Goal: Task Accomplishment & Management: Complete application form

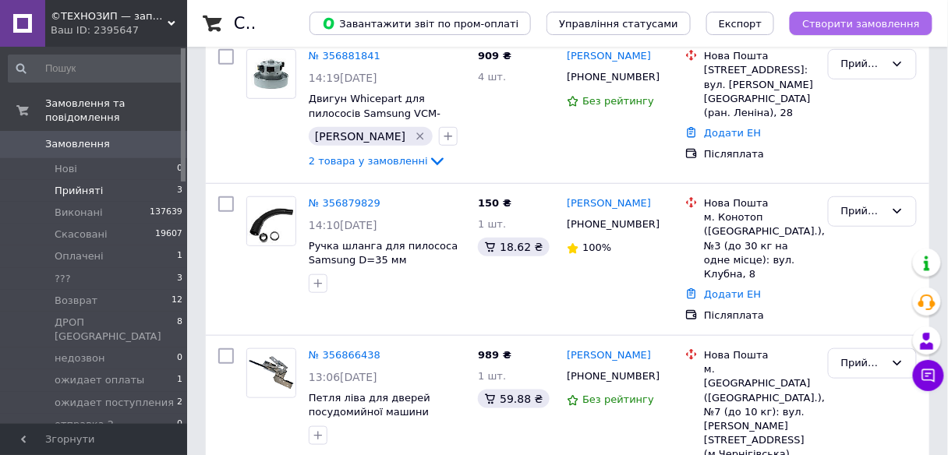
click at [824, 23] on span "Створити замовлення" at bounding box center [861, 24] width 118 height 12
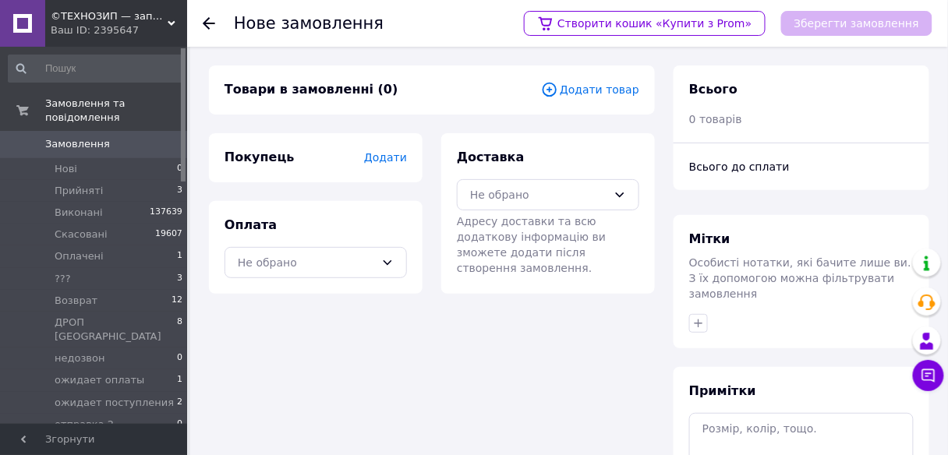
click at [591, 91] on span "Додати товар" at bounding box center [590, 89] width 98 height 17
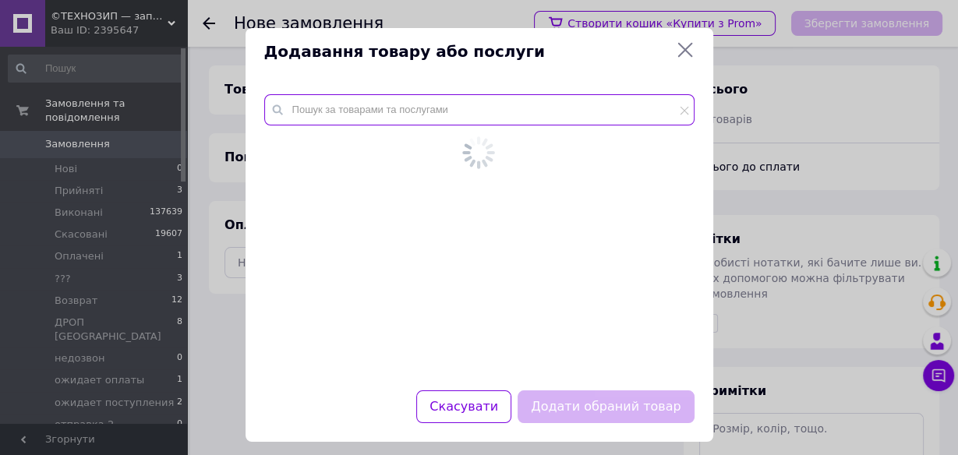
click at [405, 113] on input "text" at bounding box center [479, 109] width 430 height 31
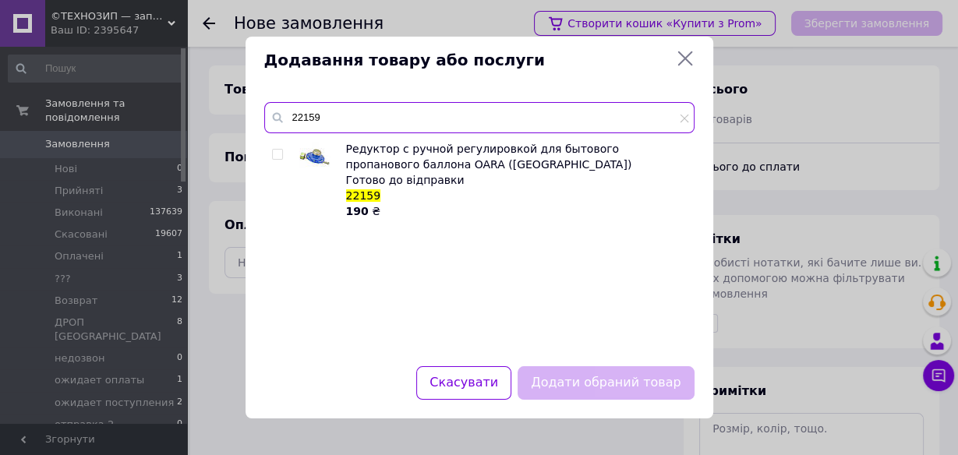
type input "22159"
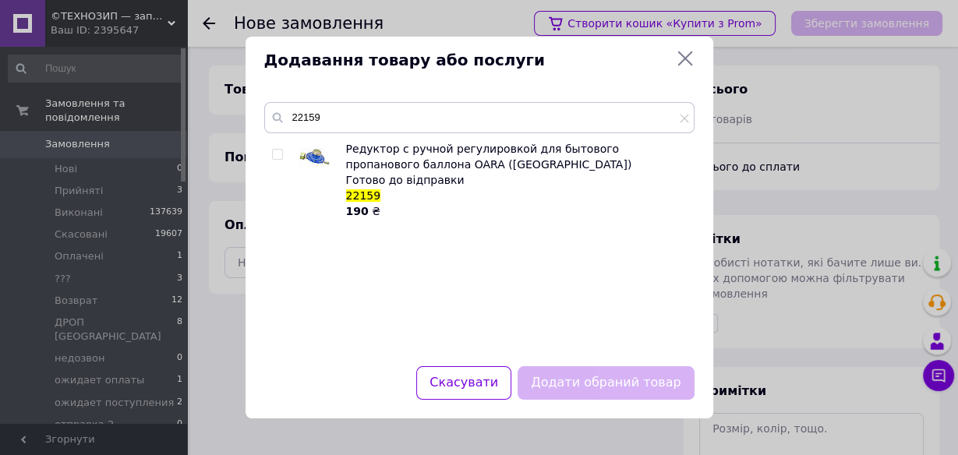
click at [279, 157] on input "checkbox" at bounding box center [277, 155] width 10 height 10
checkbox input "true"
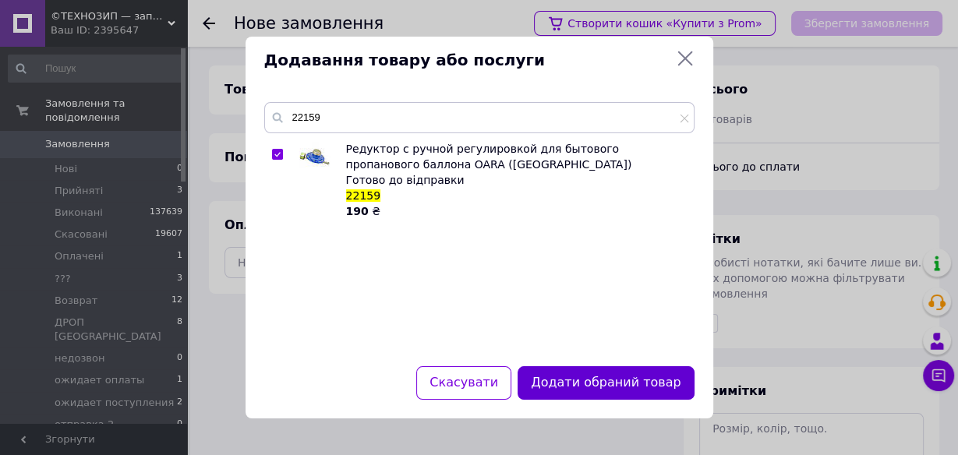
click at [653, 378] on button "Додати обраний товар" at bounding box center [606, 383] width 176 height 34
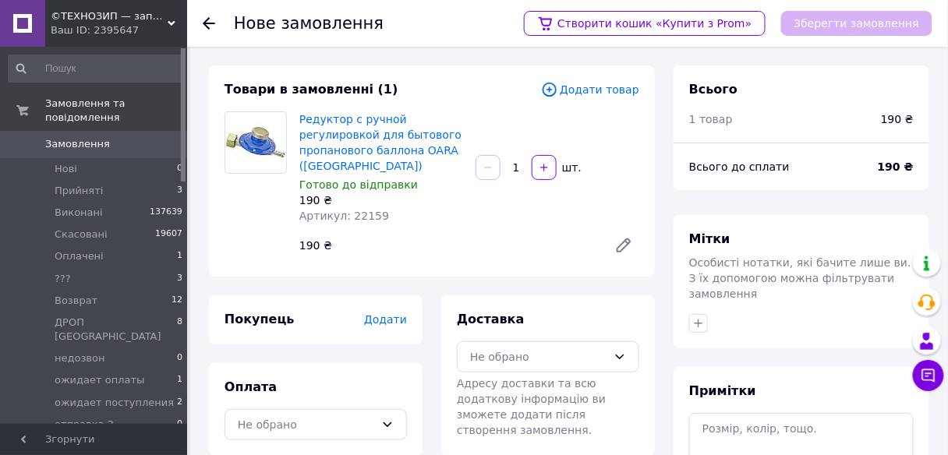
click at [387, 324] on span "Додати" at bounding box center [385, 319] width 43 height 12
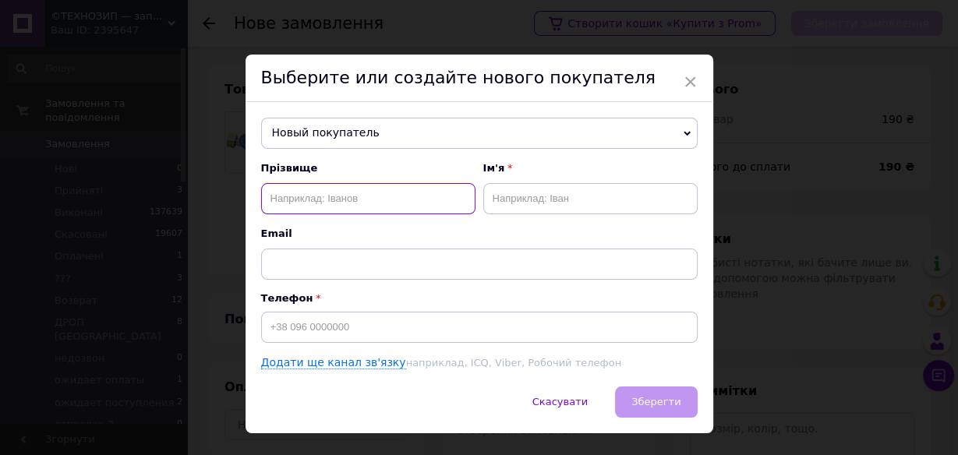
click at [405, 210] on input "text" at bounding box center [368, 198] width 214 height 31
type input "Лелека"
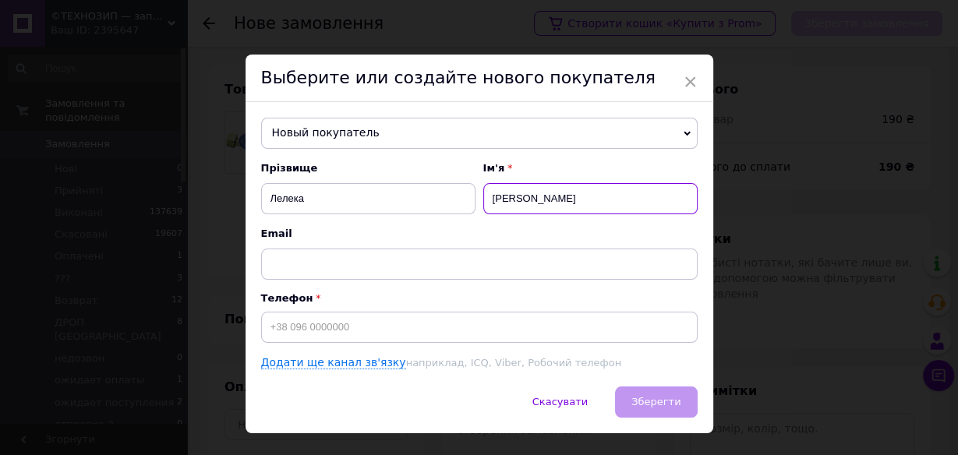
type input "Петро"
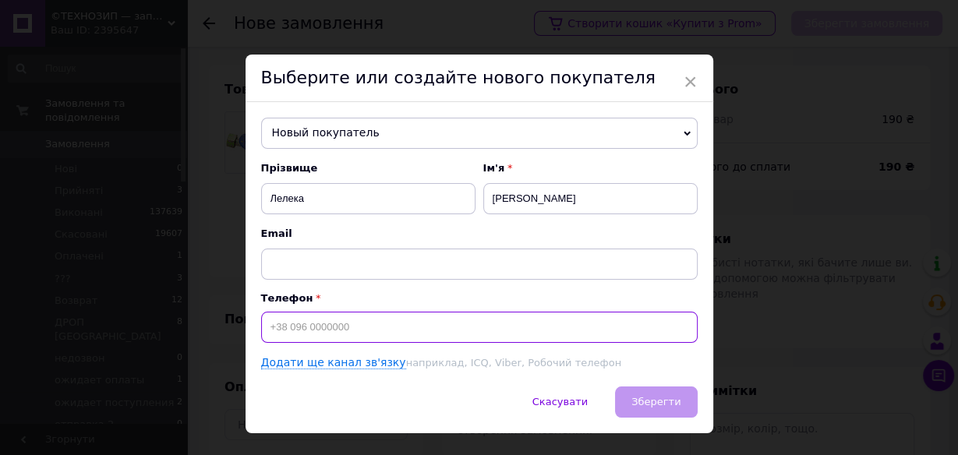
paste input "0952206577"
click at [264, 324] on input "0952206577" at bounding box center [479, 327] width 437 height 31
type input "[PHONE_NUMBER]"
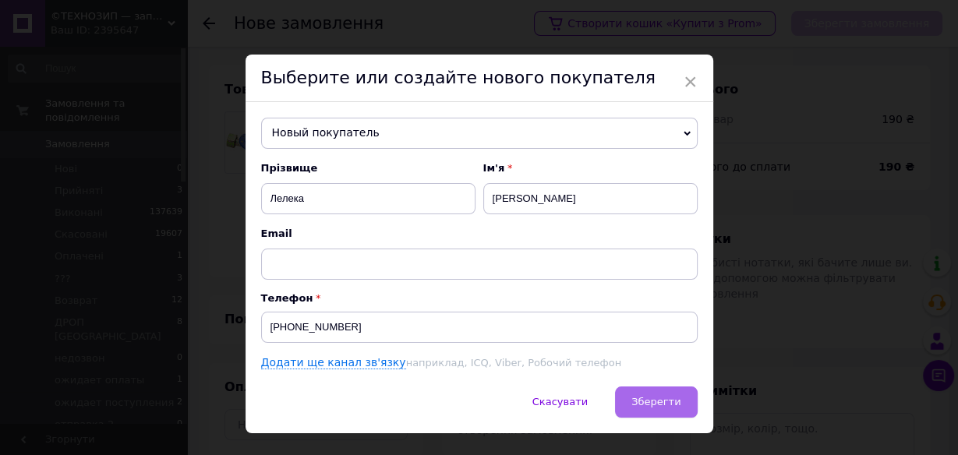
click at [672, 410] on button "Зберегти" at bounding box center [656, 402] width 82 height 31
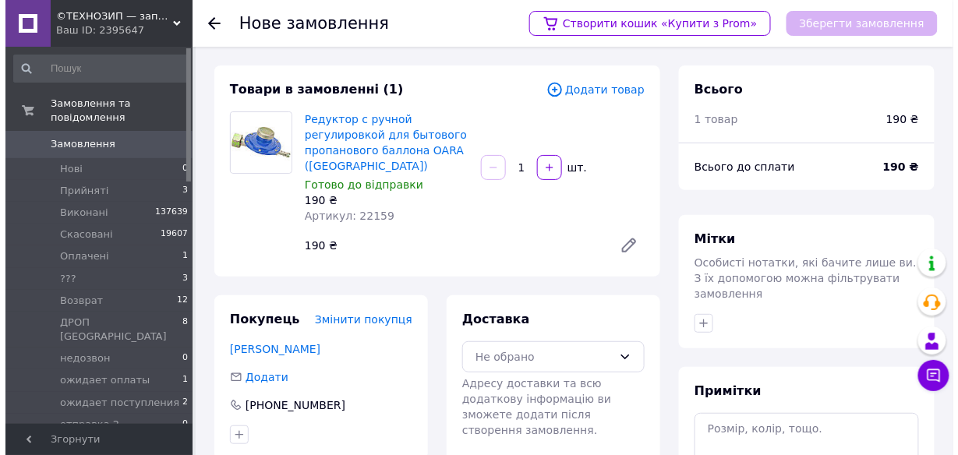
scroll to position [186, 0]
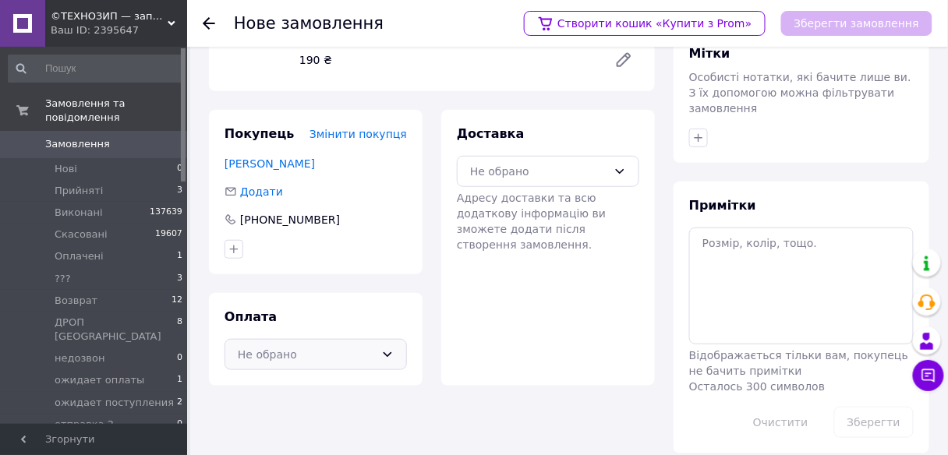
click at [353, 346] on div "Не обрано" at bounding box center [306, 354] width 137 height 17
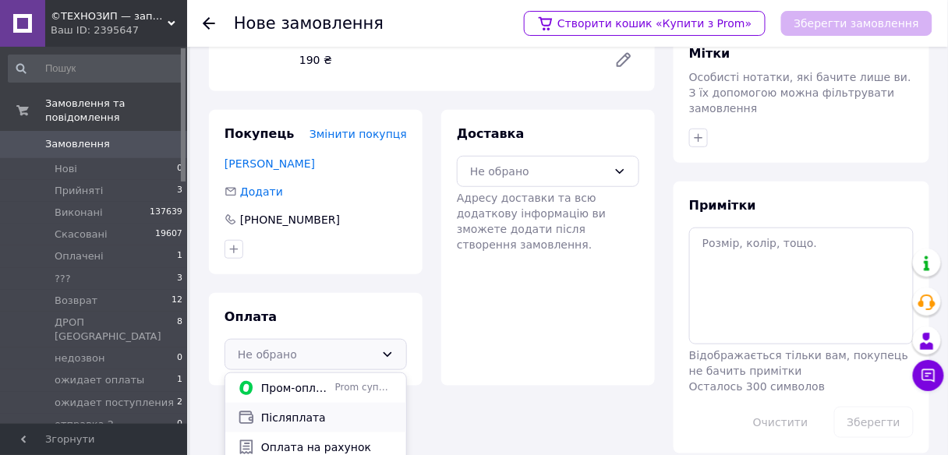
click at [312, 413] on span "Післяплата" at bounding box center [327, 418] width 133 height 16
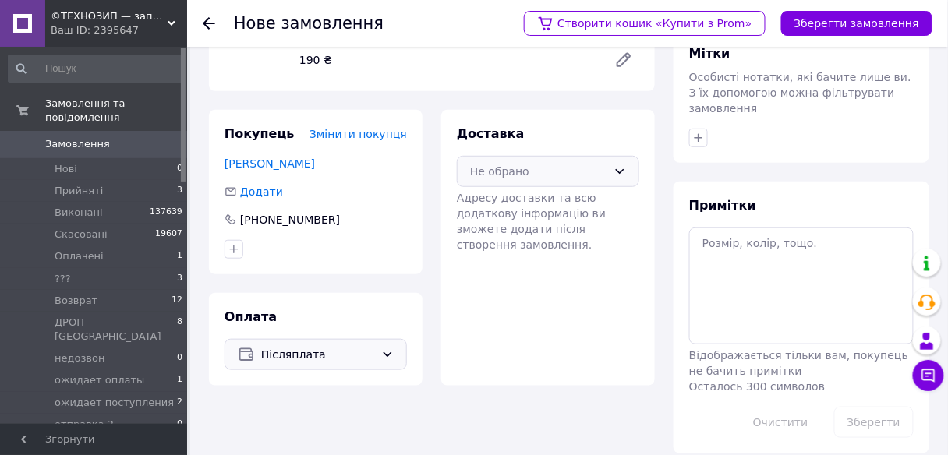
click at [636, 162] on div "Не обрано" at bounding box center [548, 171] width 182 height 31
click at [582, 202] on span "Нова Пошта (платна)" at bounding box center [560, 205] width 133 height 16
click at [854, 25] on button "Зберегти замовлення" at bounding box center [856, 23] width 151 height 25
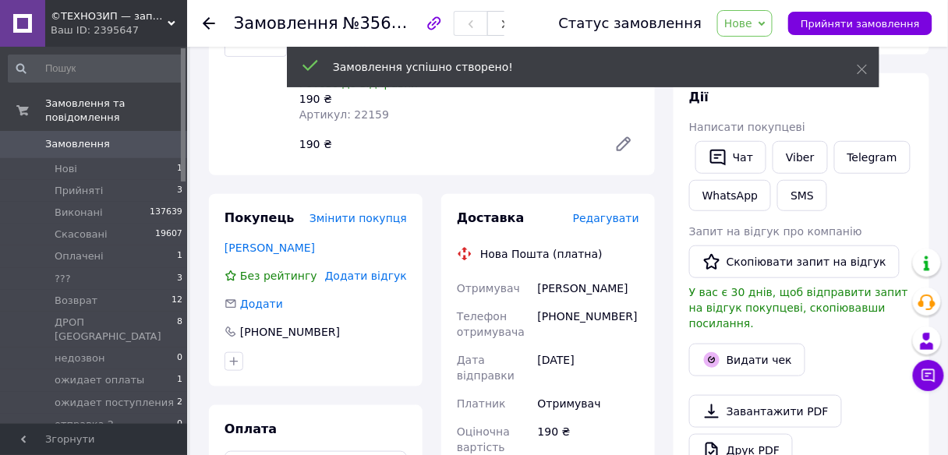
click at [615, 212] on span "Редагувати" at bounding box center [606, 218] width 66 height 12
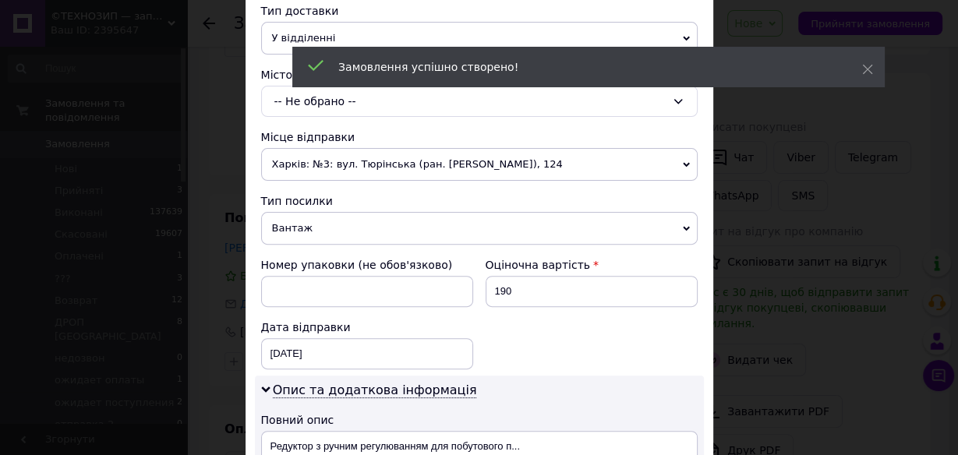
scroll to position [374, 0]
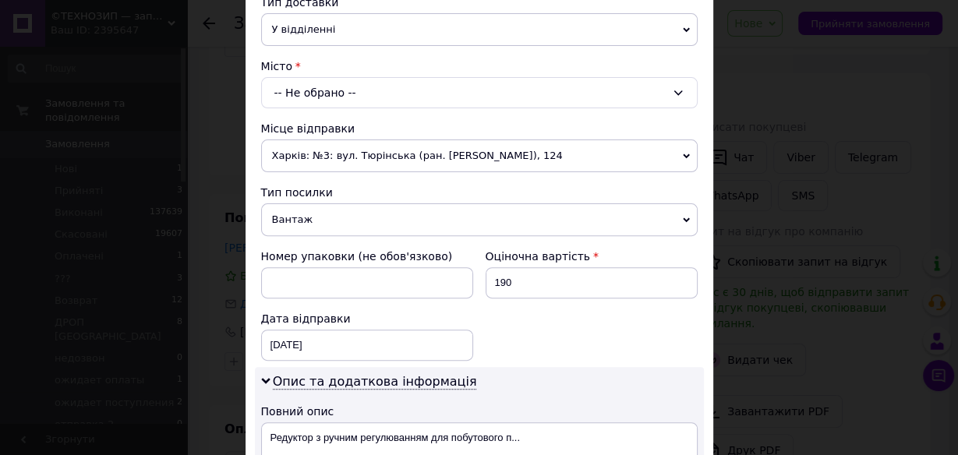
click at [494, 93] on div "-- Не обрано --" at bounding box center [479, 92] width 437 height 31
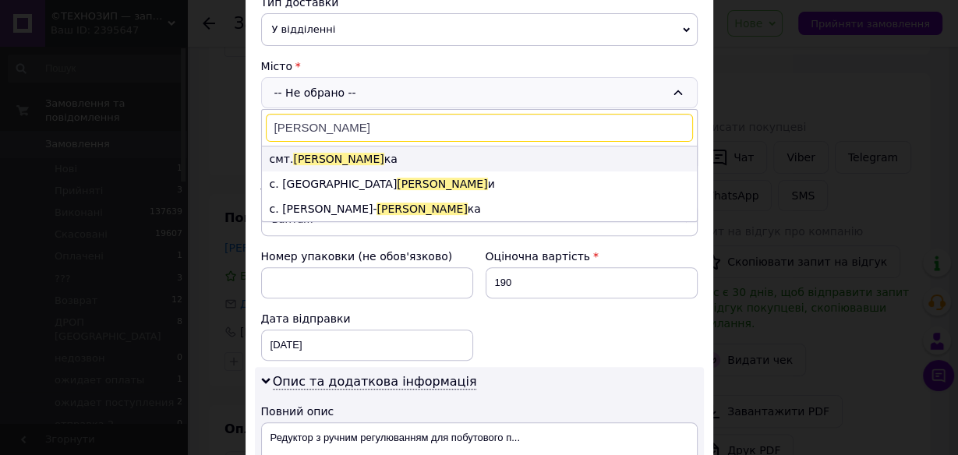
type input "бабан"
click at [405, 157] on li "смт. Бабан ка" at bounding box center [479, 159] width 435 height 25
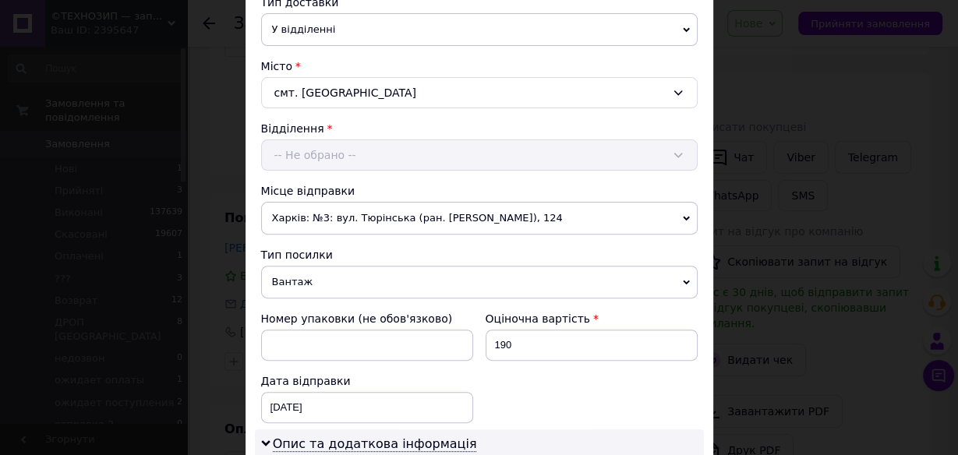
click at [393, 163] on div "-- Не обрано --" at bounding box center [479, 155] width 437 height 31
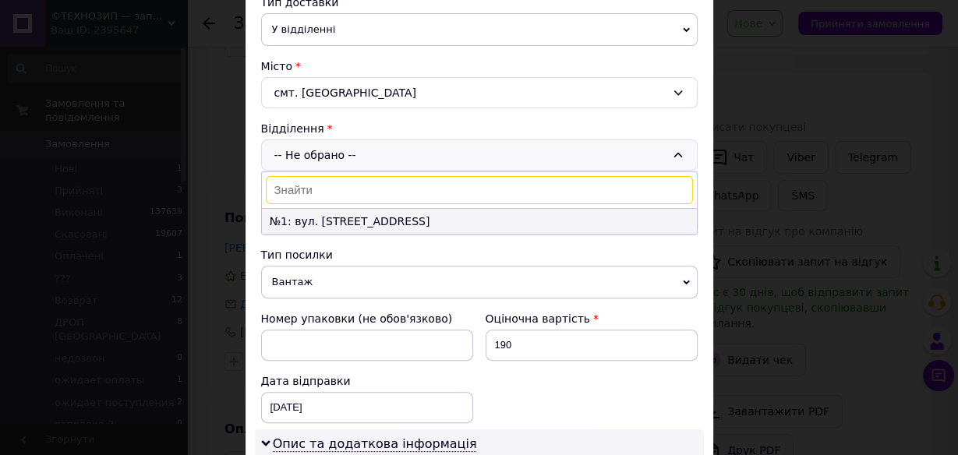
click at [377, 212] on li "№1: вул. Соборна, 2а" at bounding box center [479, 221] width 435 height 25
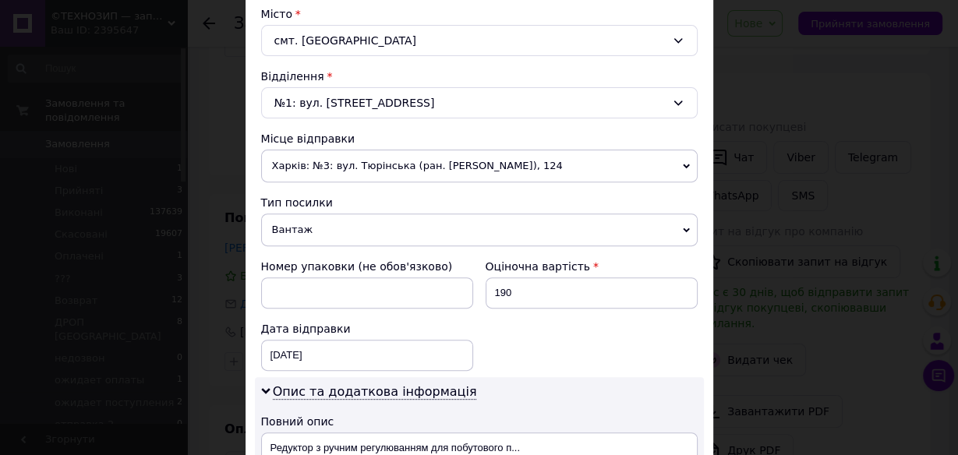
scroll to position [499, 0]
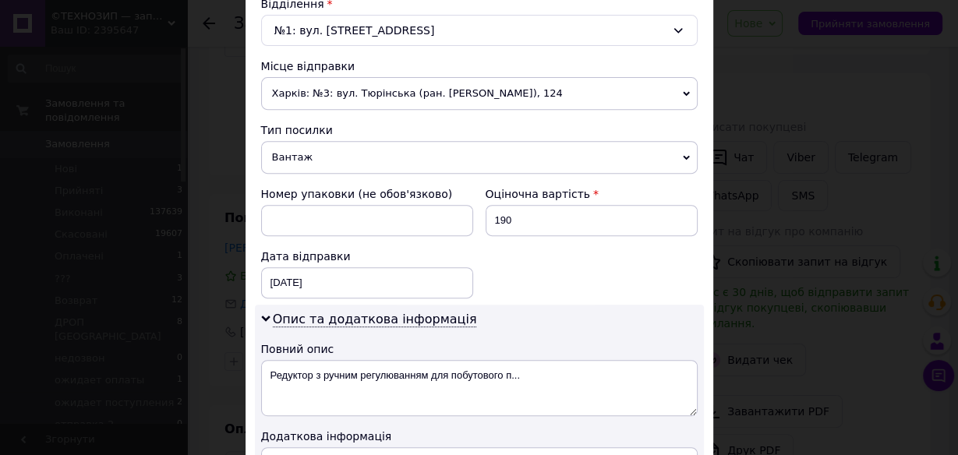
click at [442, 95] on span "Харків: №3: вул. Тюрінська (ран. Якіра), 124" at bounding box center [479, 93] width 437 height 33
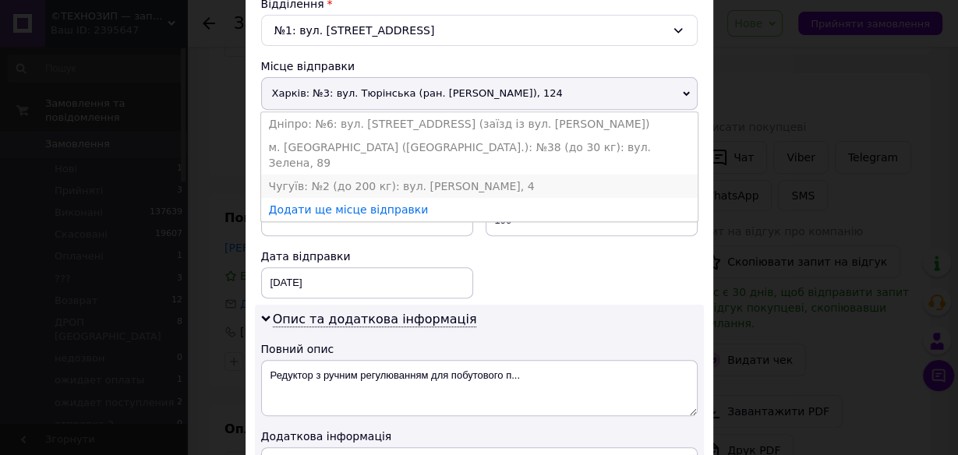
click at [373, 175] on li "Чугуїв: №2 (до 200 кг): вул. Леонова, 4" at bounding box center [479, 186] width 437 height 23
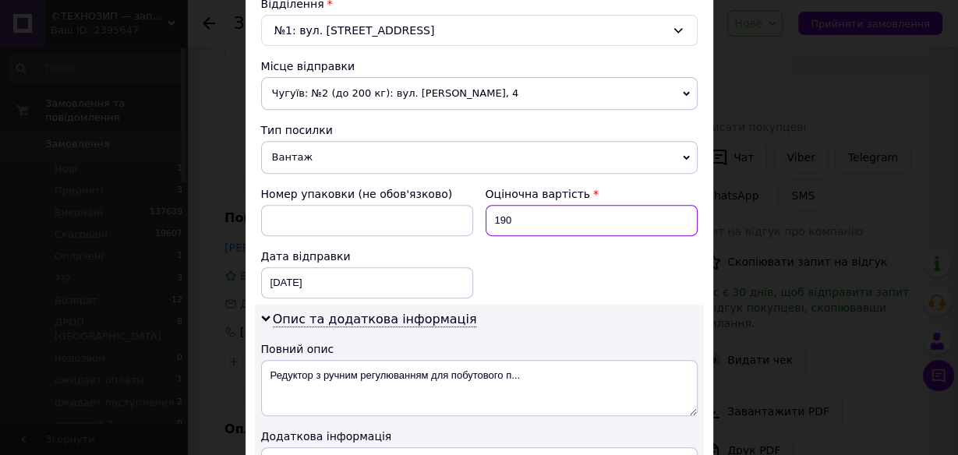
click at [526, 221] on input "190" at bounding box center [592, 220] width 212 height 31
type input "1"
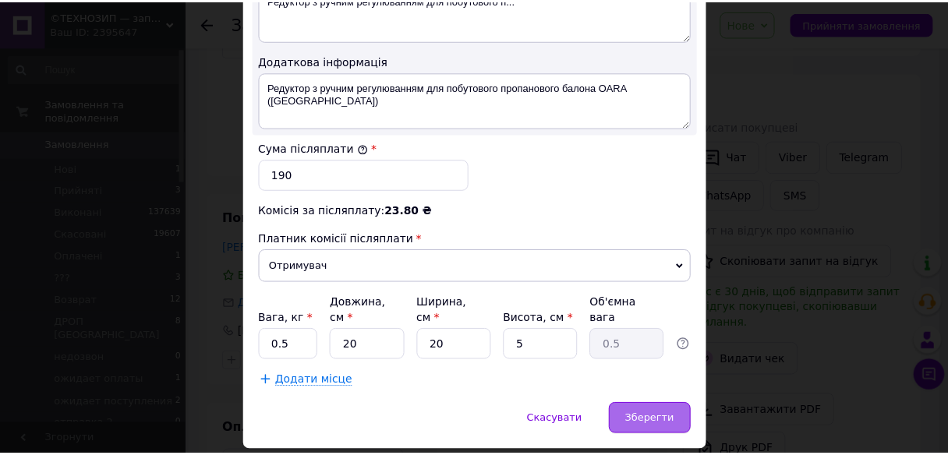
scroll to position [899, 0]
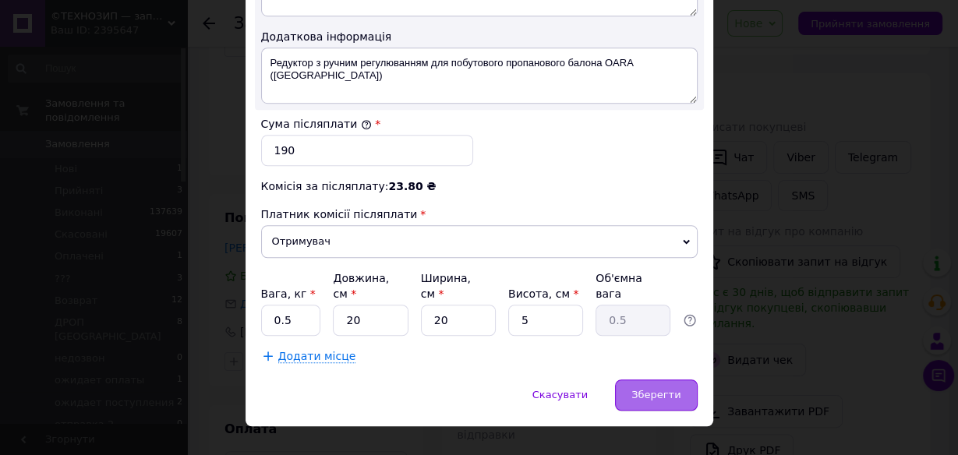
type input "500"
click at [658, 389] on span "Зберегти" at bounding box center [656, 395] width 49 height 12
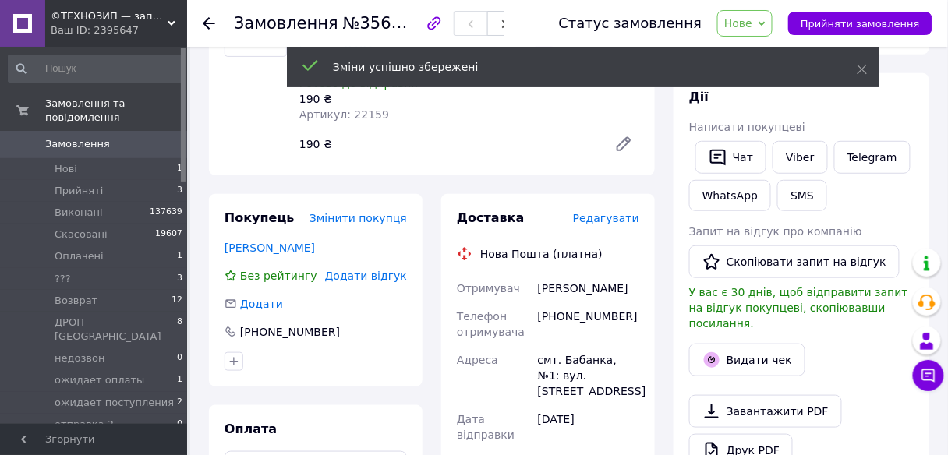
click at [773, 28] on span "Нове" at bounding box center [744, 23] width 55 height 27
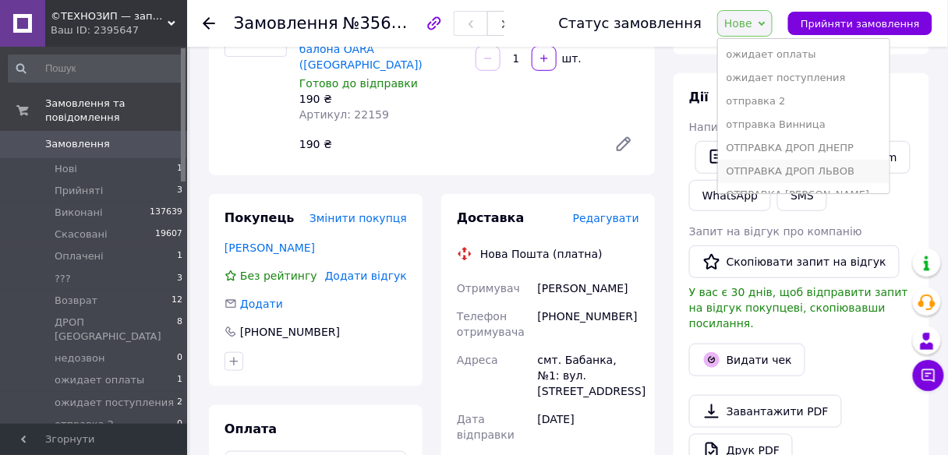
scroll to position [249, 0]
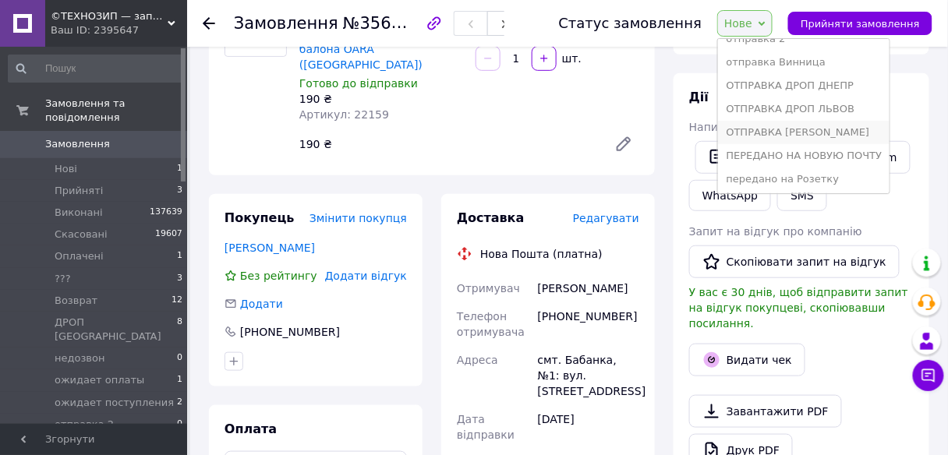
click at [813, 133] on li "ОТПРАВКА [PERSON_NAME]" at bounding box center [804, 132] width 172 height 23
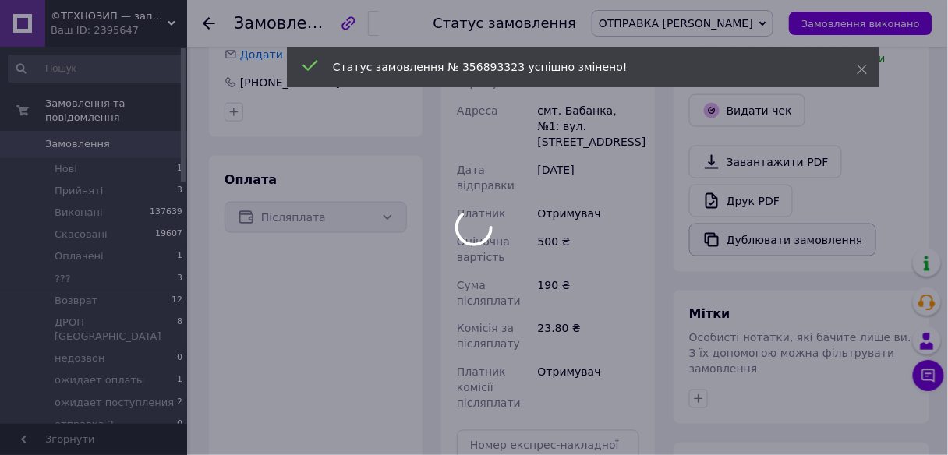
scroll to position [622, 0]
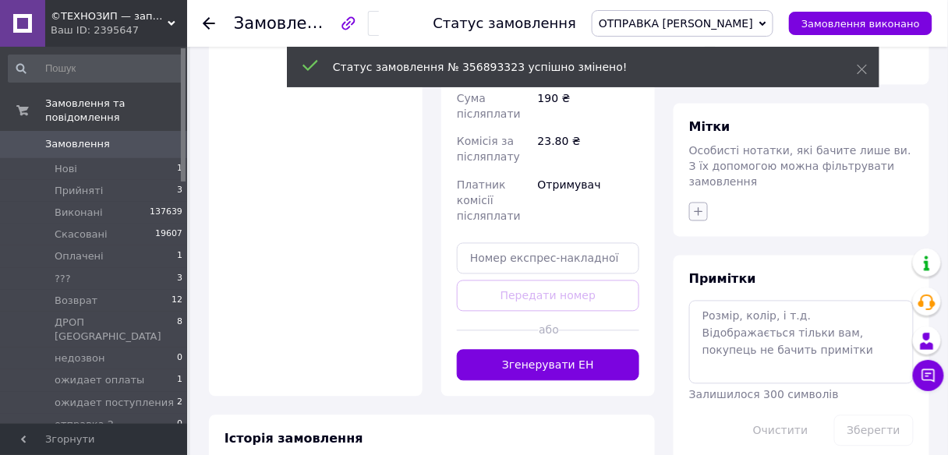
click at [699, 207] on icon "button" at bounding box center [699, 211] width 9 height 9
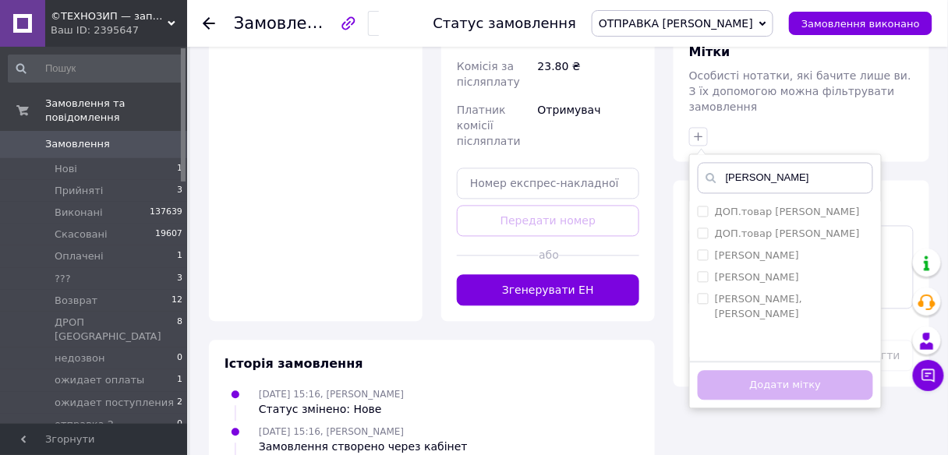
scroll to position [809, 0]
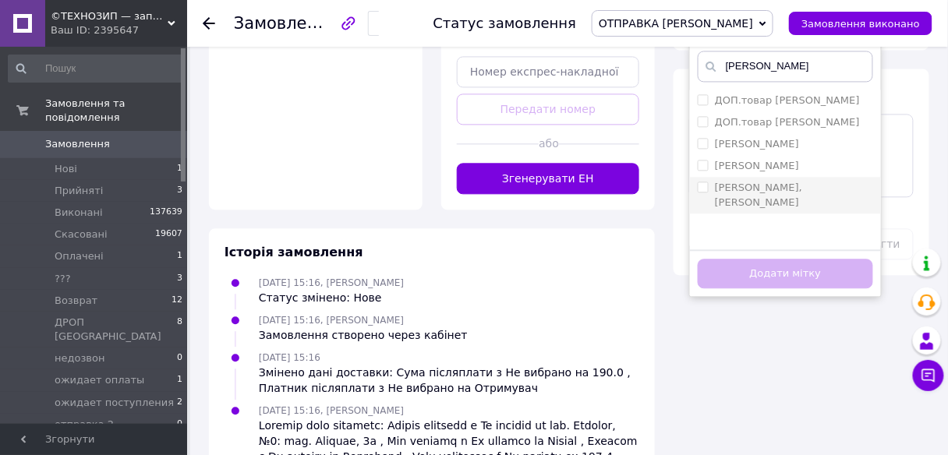
type input "лена"
click at [708, 182] on input "[PERSON_NAME], [PERSON_NAME]" at bounding box center [703, 187] width 10 height 10
checkbox input "true"
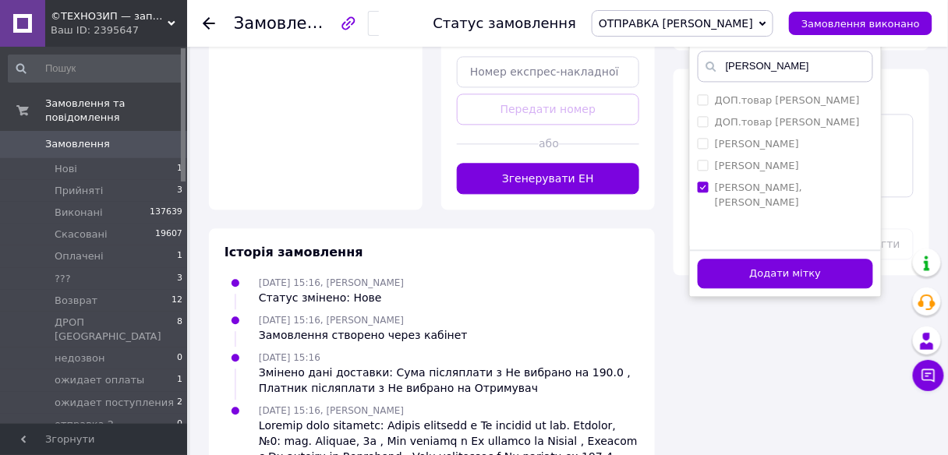
click at [720, 259] on button "Додати мітку" at bounding box center [785, 274] width 175 height 30
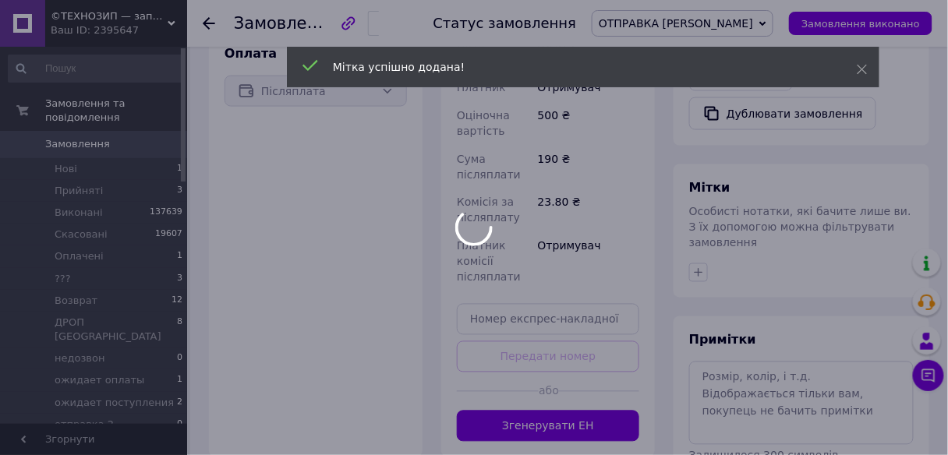
scroll to position [373, 0]
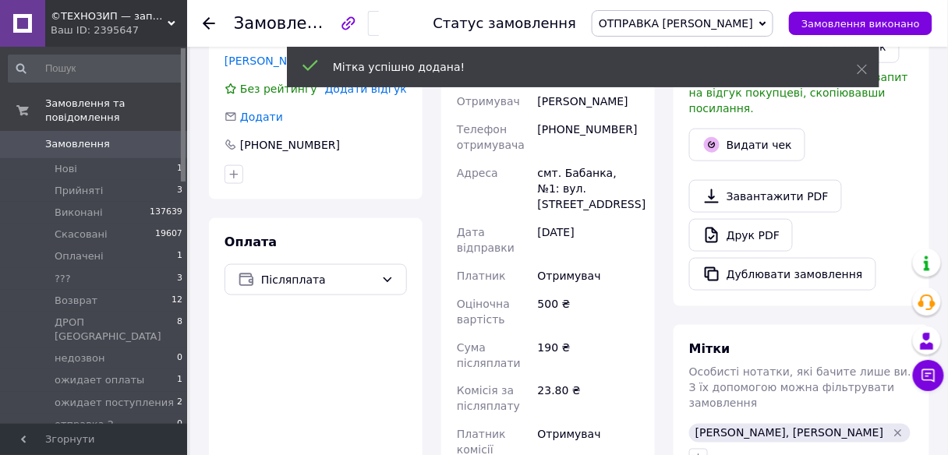
click at [209, 18] on use at bounding box center [209, 23] width 12 height 12
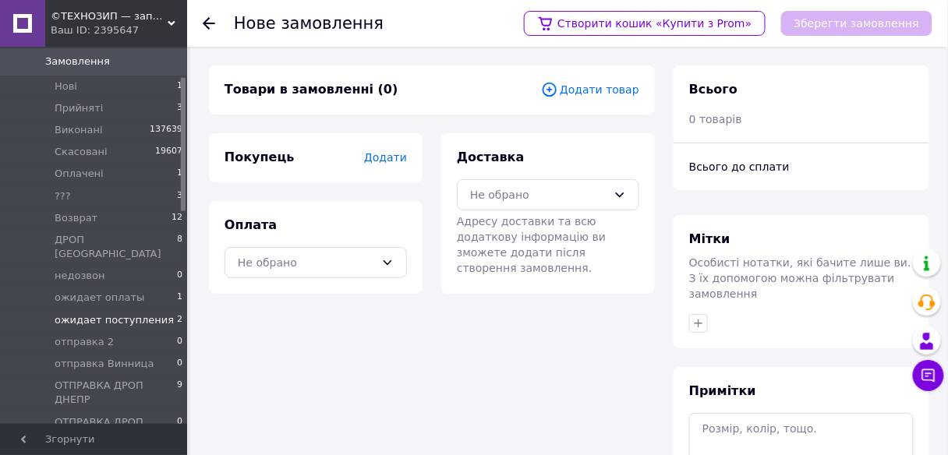
scroll to position [249, 0]
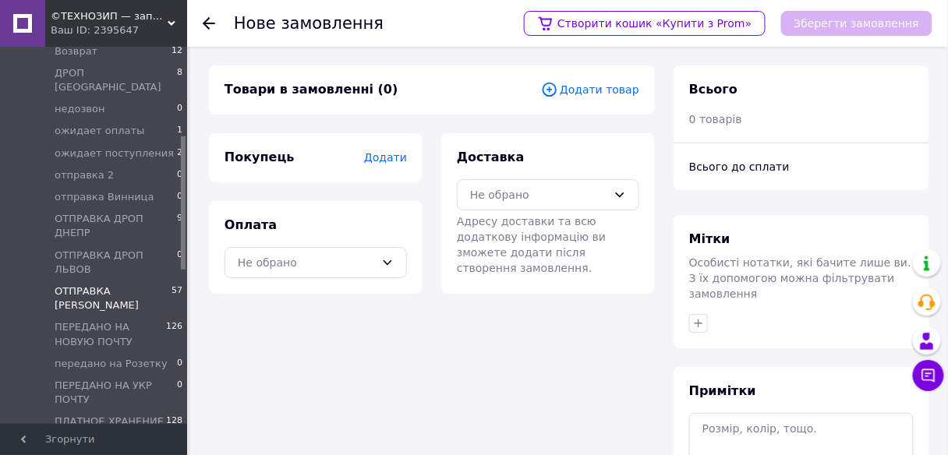
click at [172, 285] on span "57" at bounding box center [177, 299] width 11 height 28
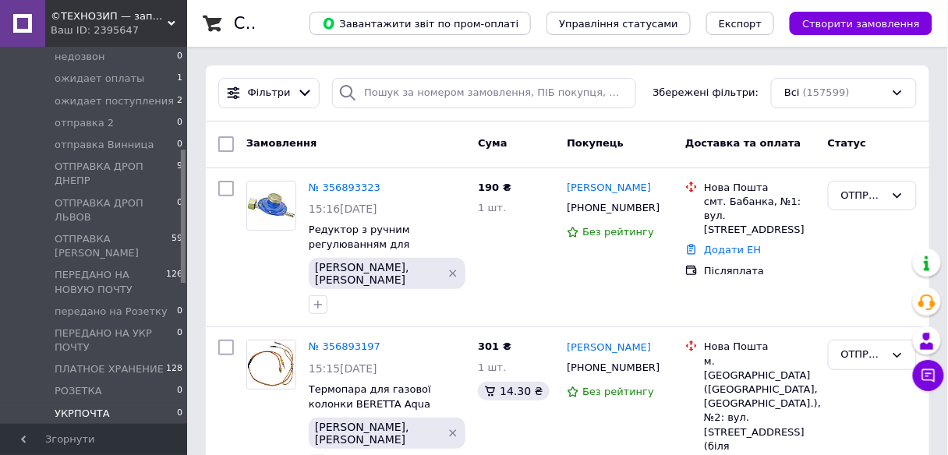
scroll to position [374, 0]
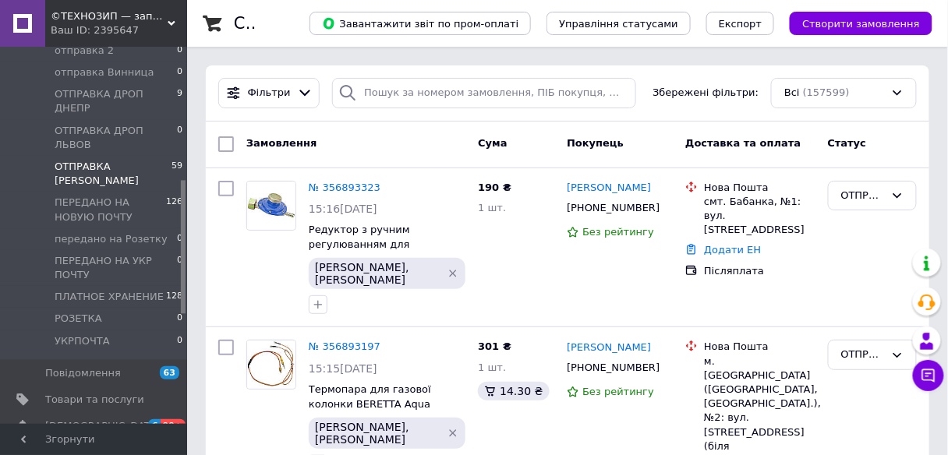
click at [172, 160] on span "59" at bounding box center [177, 174] width 11 height 28
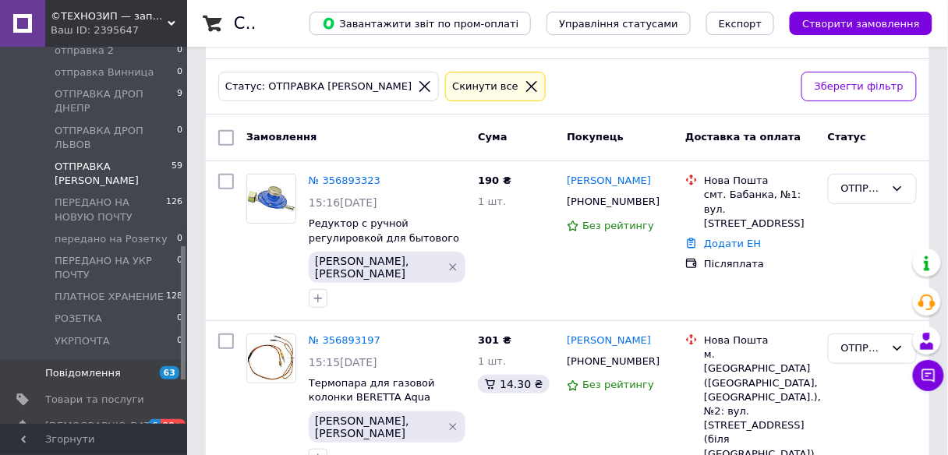
scroll to position [681, 0]
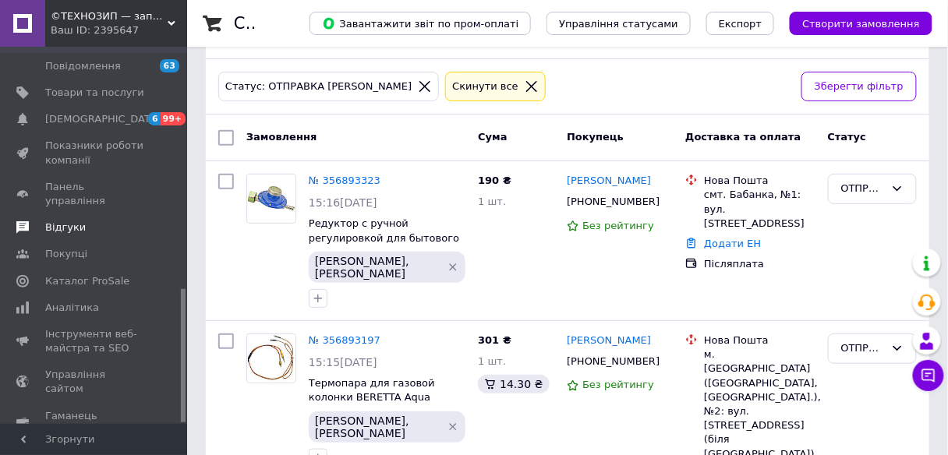
click at [64, 221] on span "Відгуки" at bounding box center [65, 228] width 41 height 14
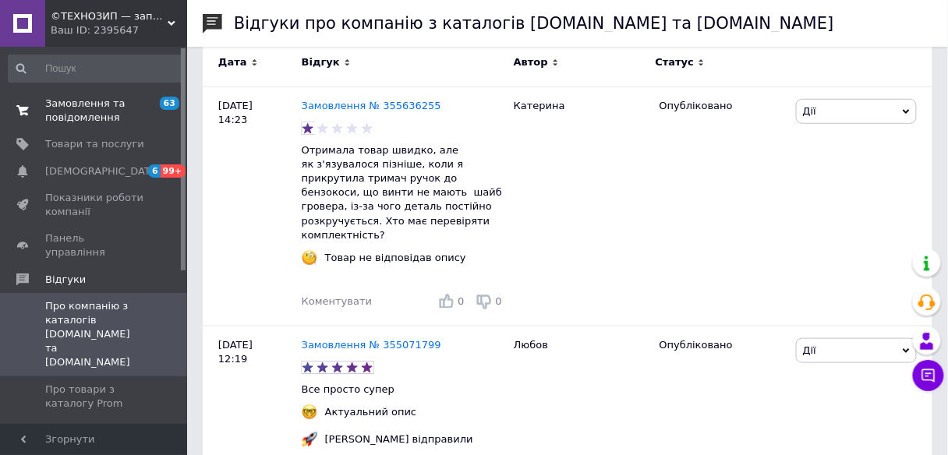
click at [92, 104] on span "Замовлення та повідомлення" at bounding box center [94, 111] width 99 height 28
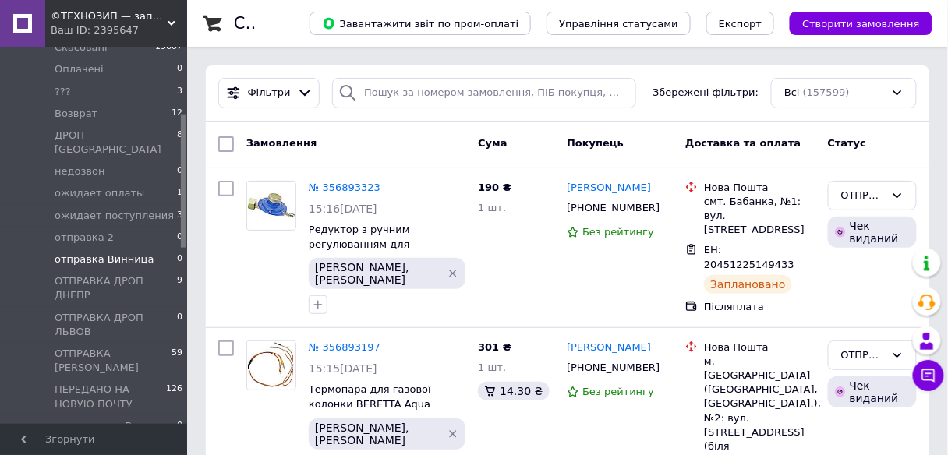
scroll to position [312, 0]
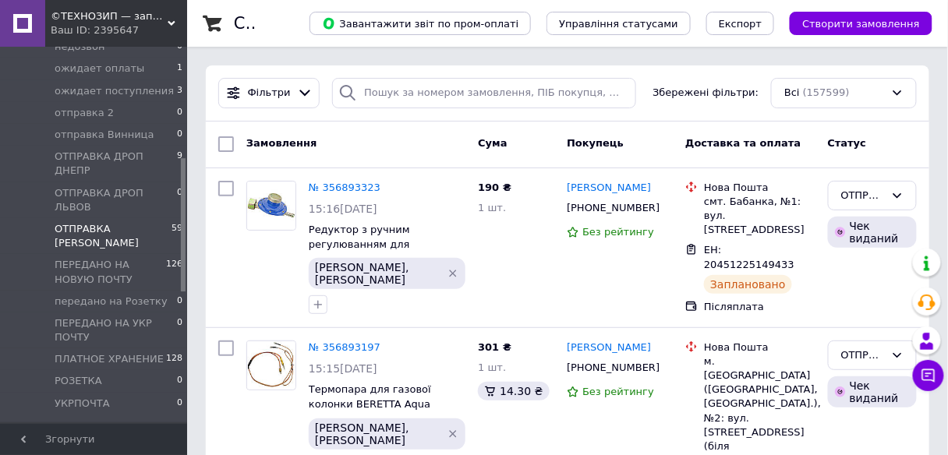
click at [172, 222] on span "59" at bounding box center [177, 236] width 11 height 28
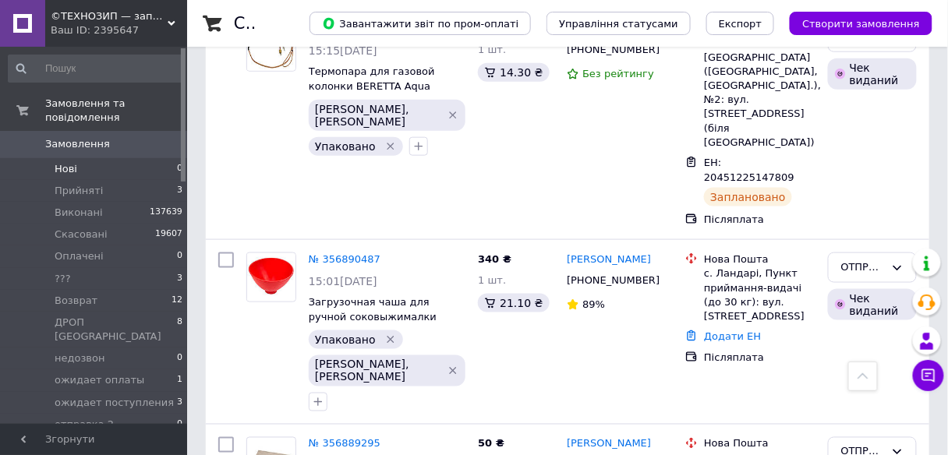
click at [157, 158] on li "Нові 0" at bounding box center [96, 169] width 192 height 22
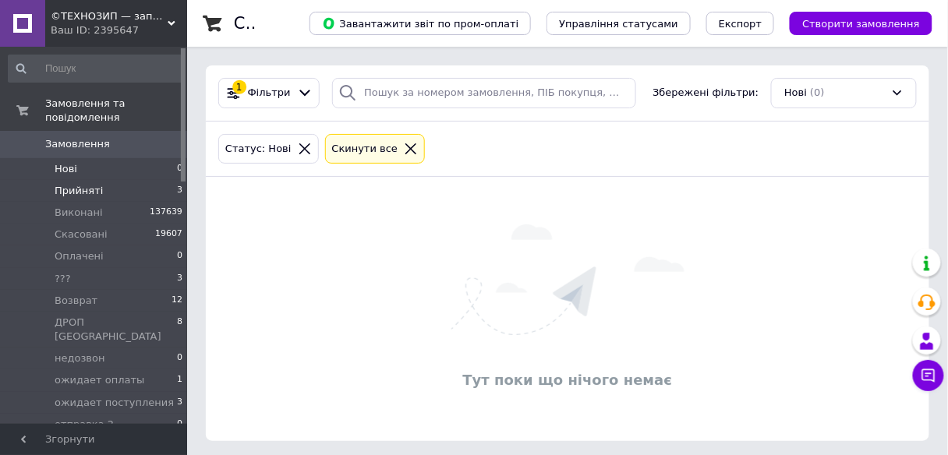
click at [169, 180] on li "Прийняті 3" at bounding box center [96, 191] width 192 height 22
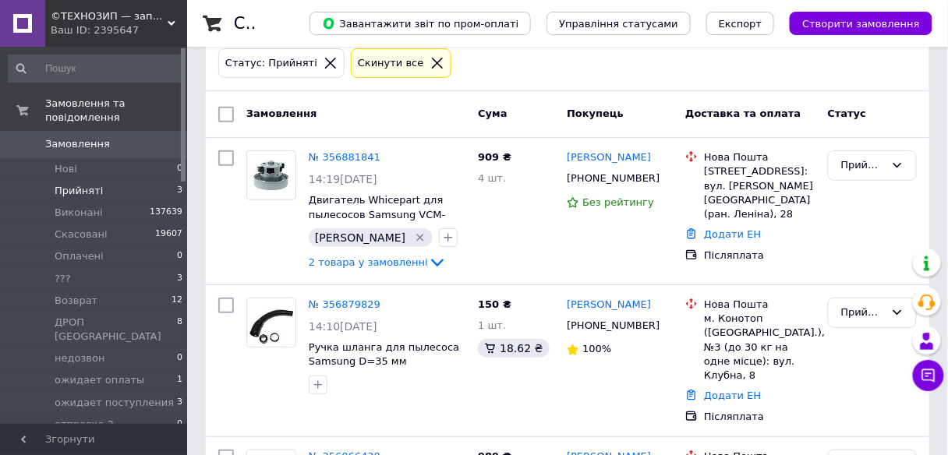
scroll to position [207, 0]
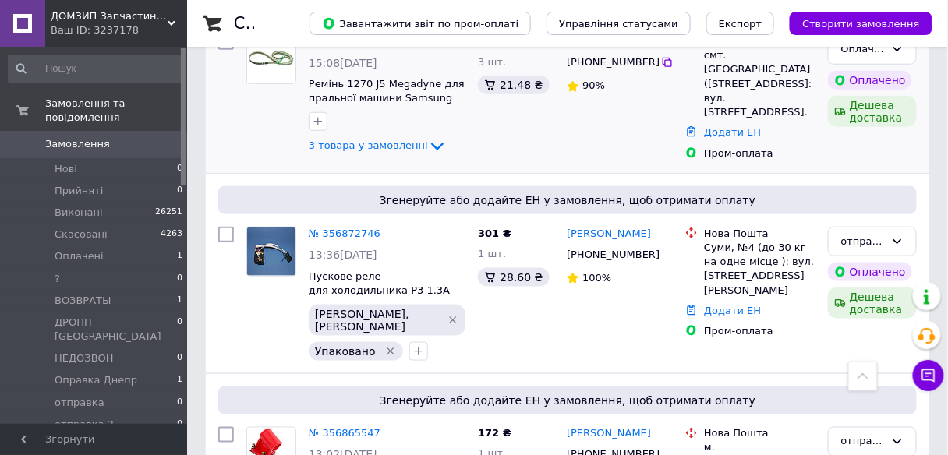
drag, startPoint x: 374, startPoint y: 147, endPoint x: 380, endPoint y: 154, distance: 9.5
click at [374, 147] on span "3 товара у замовленні" at bounding box center [368, 146] width 119 height 12
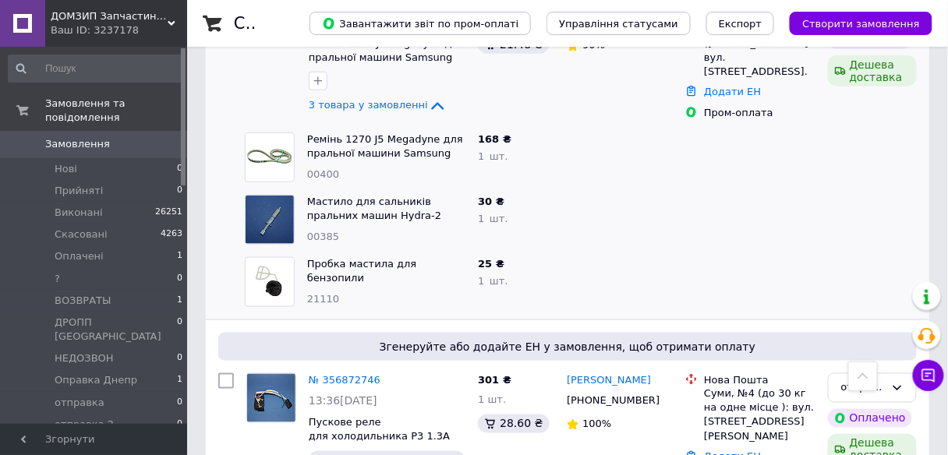
scroll to position [374, 0]
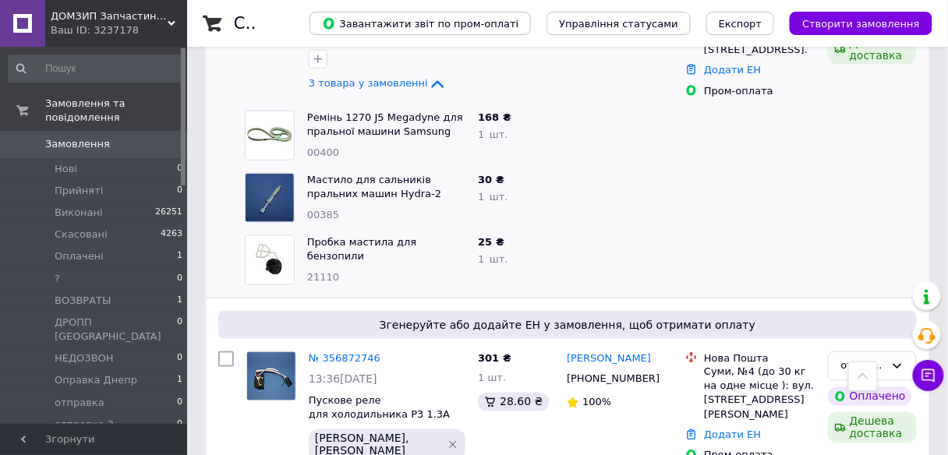
click at [155, 36] on div "Ваш ID: 3237178" at bounding box center [119, 30] width 136 height 14
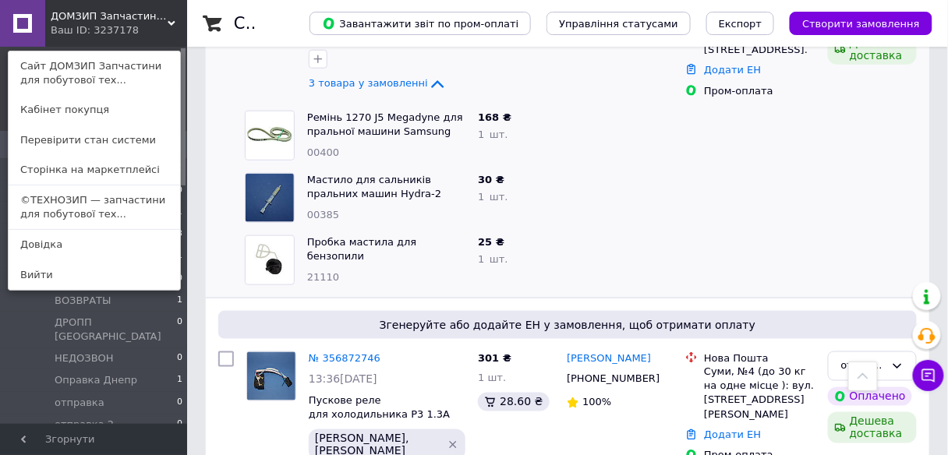
click at [103, 222] on link "©ТЕХНОЗИП — запчастини для побутової тех..." at bounding box center [95, 208] width 172 height 44
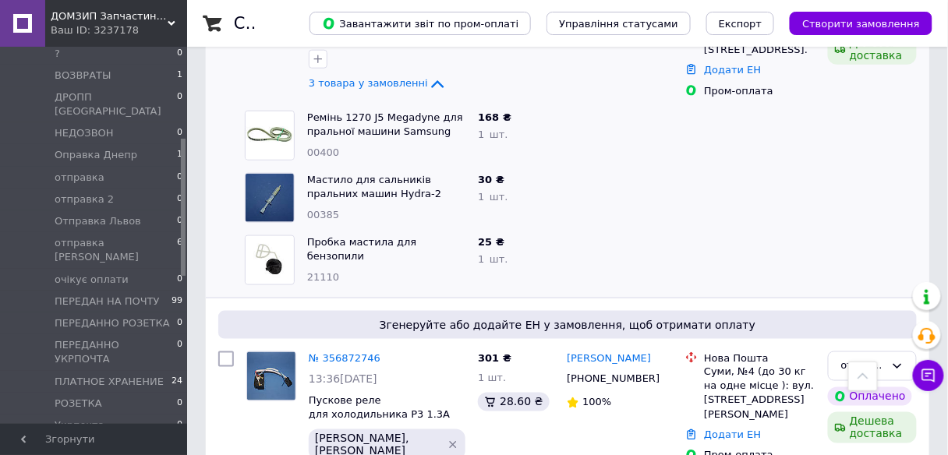
scroll to position [249, 0]
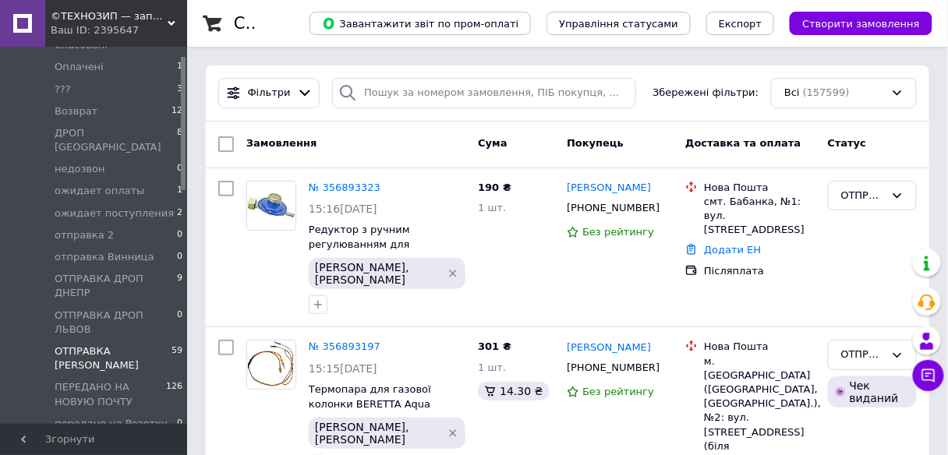
scroll to position [249, 0]
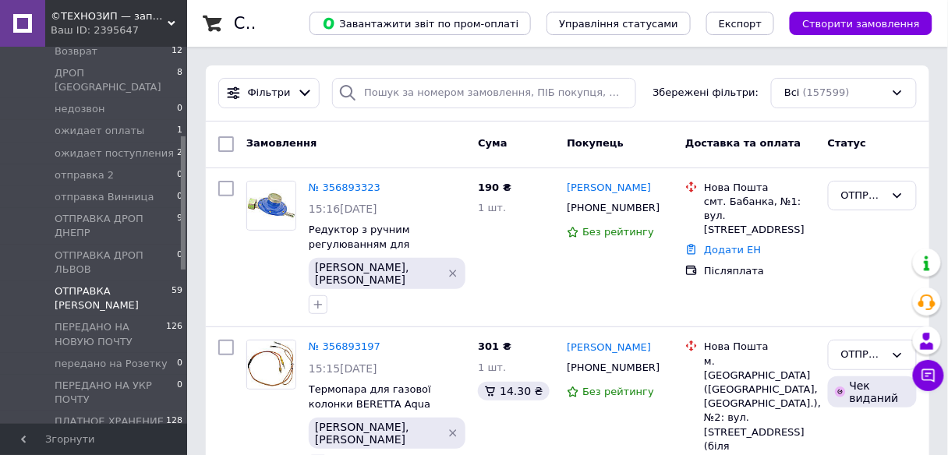
click at [147, 281] on li "ОТПРАВКА Чугуев 59" at bounding box center [96, 299] width 192 height 36
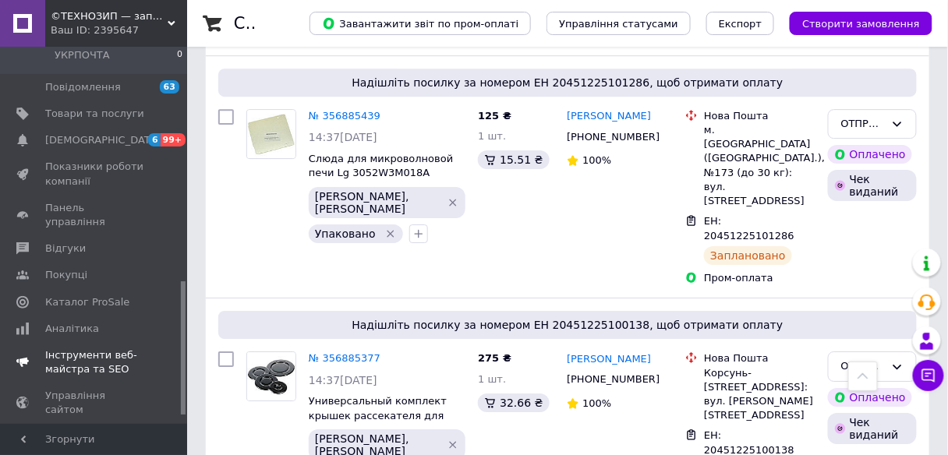
scroll to position [681, 0]
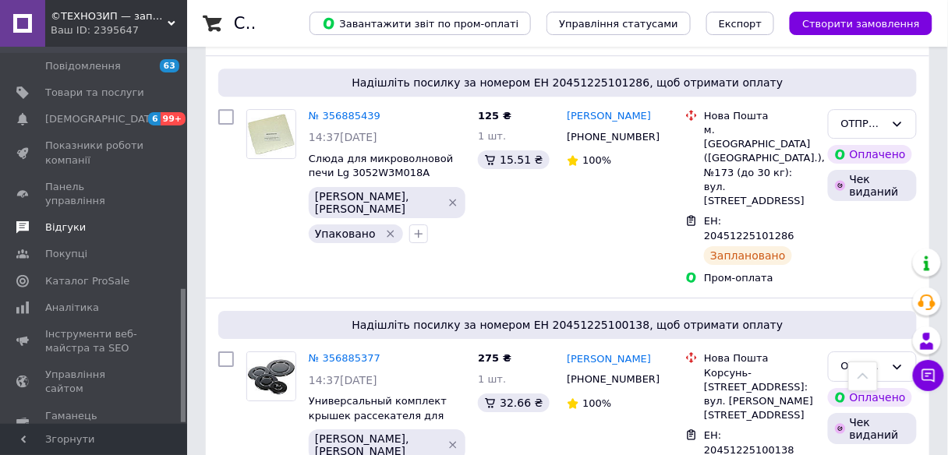
click at [69, 221] on span "Відгуки" at bounding box center [65, 228] width 41 height 14
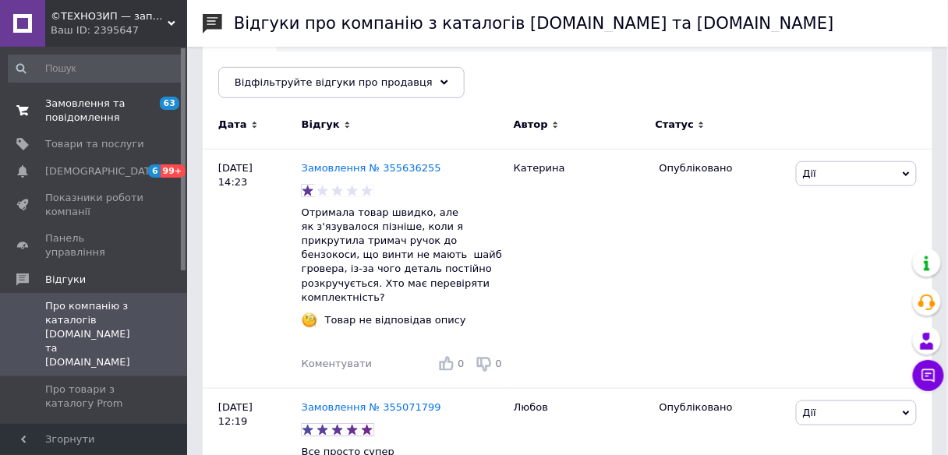
click at [96, 115] on span "Замовлення та повідомлення" at bounding box center [94, 111] width 99 height 28
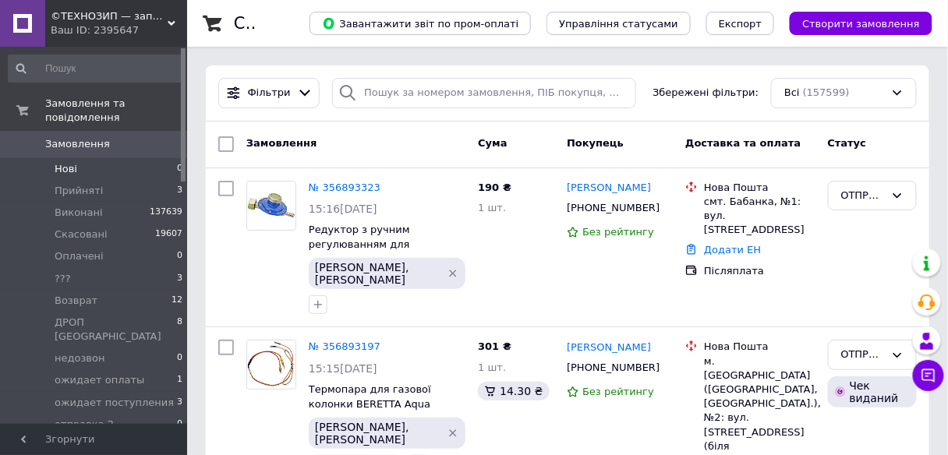
click at [154, 158] on li "Нові 0" at bounding box center [96, 169] width 192 height 22
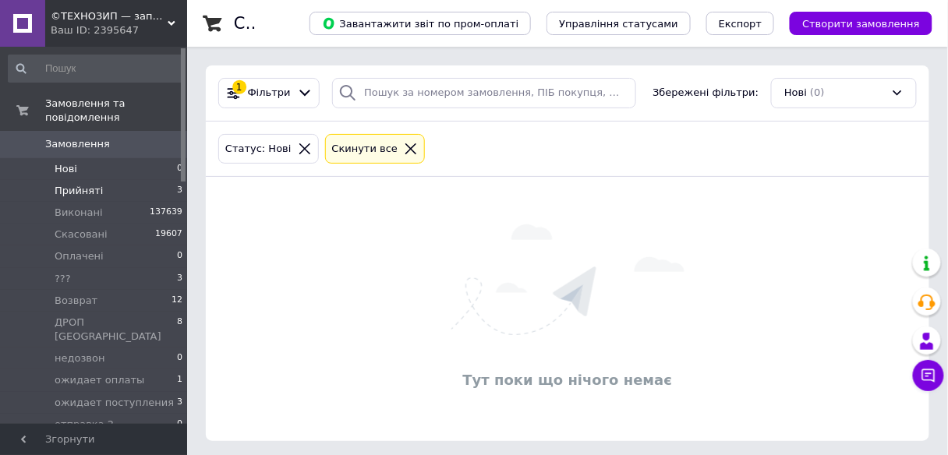
click at [175, 185] on li "Прийняті 3" at bounding box center [96, 191] width 192 height 22
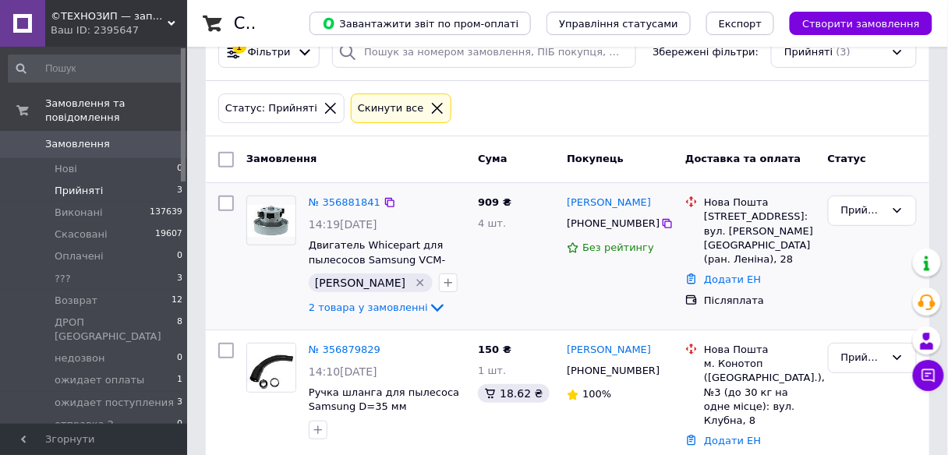
scroll to position [207, 0]
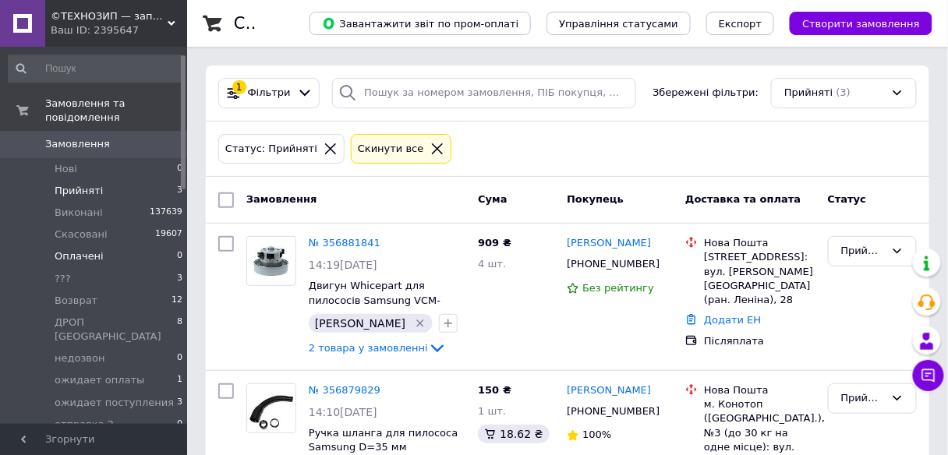
scroll to position [249, 0]
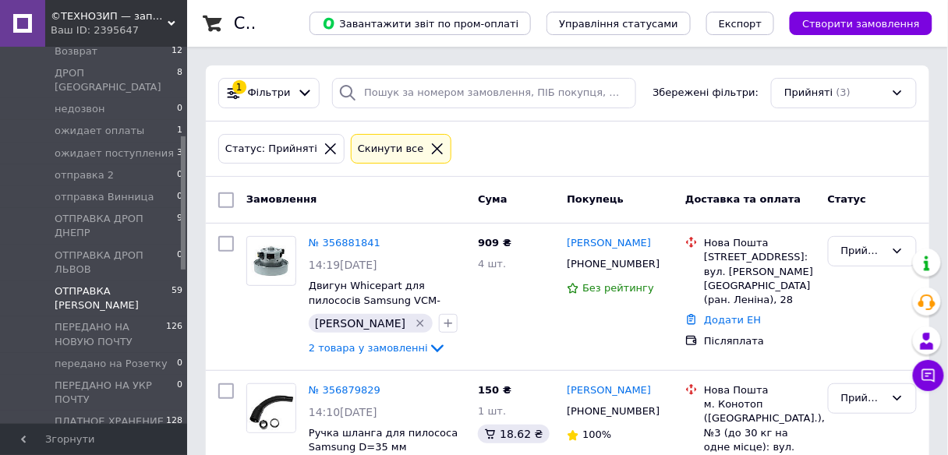
click at [127, 285] on span "ОТПРАВКА [PERSON_NAME]" at bounding box center [113, 299] width 117 height 28
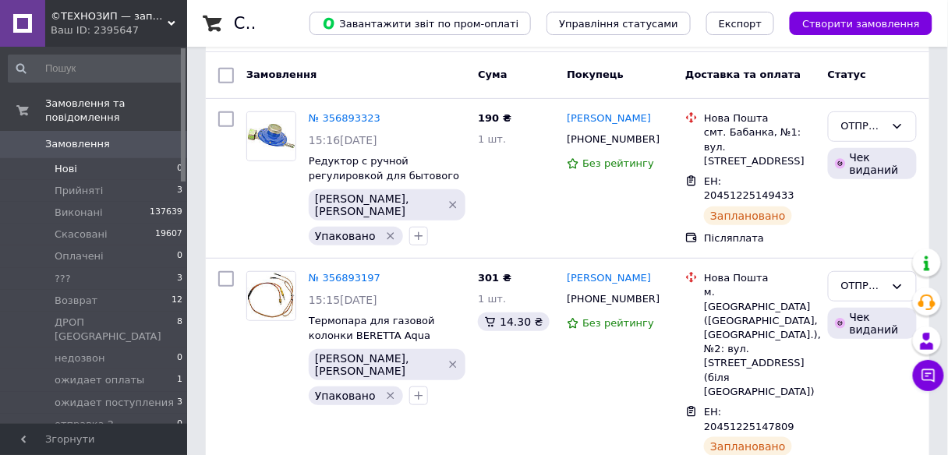
click at [177, 162] on span "0" at bounding box center [179, 169] width 5 height 14
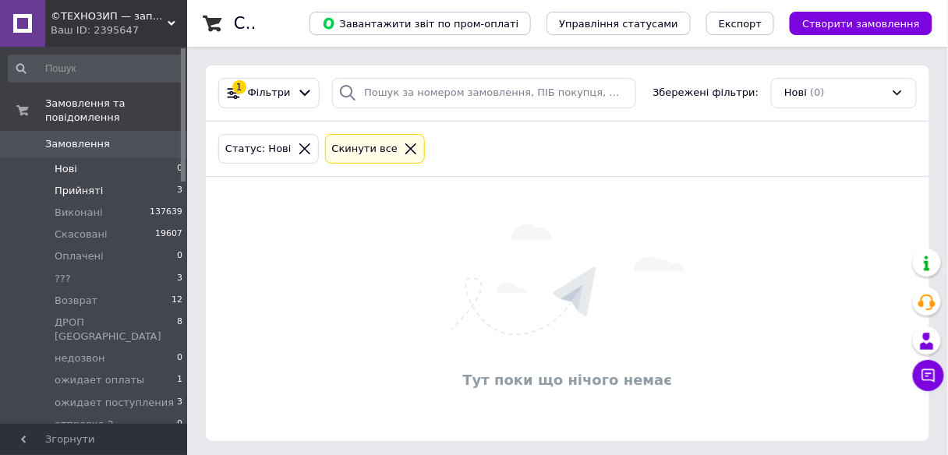
click at [161, 180] on li "Прийняті 3" at bounding box center [96, 191] width 192 height 22
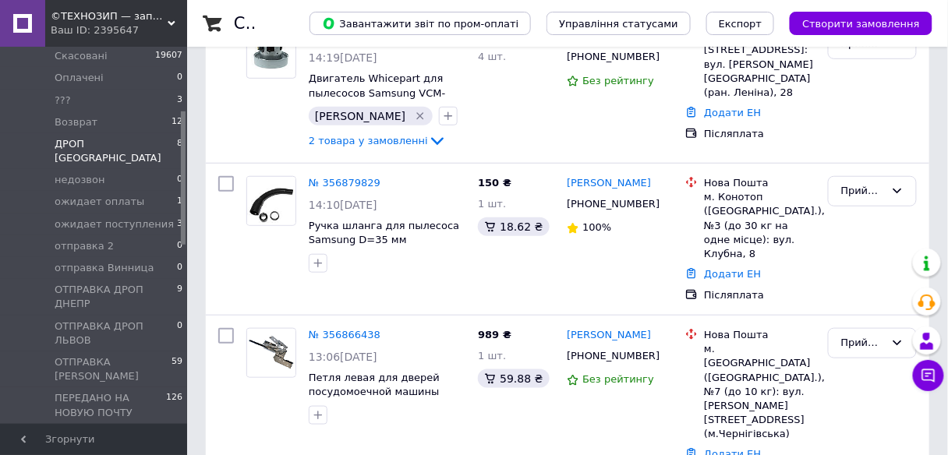
scroll to position [187, 0]
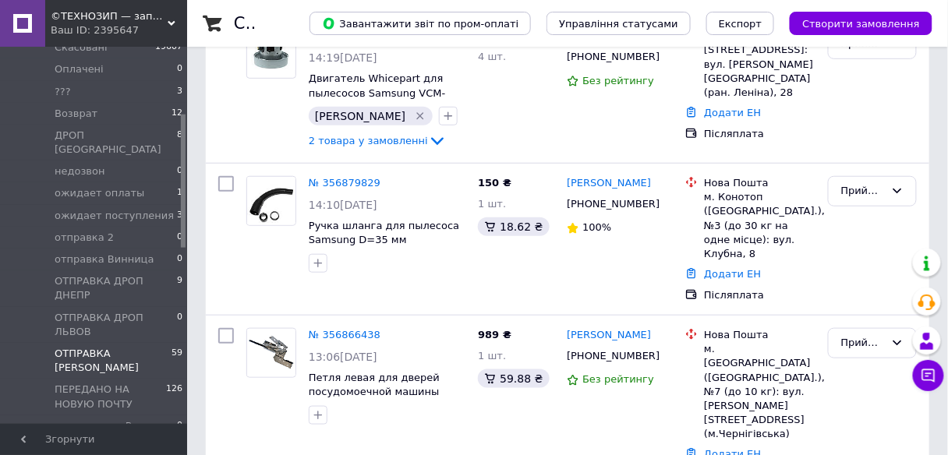
click at [126, 347] on span "ОТПРАВКА [PERSON_NAME]" at bounding box center [113, 361] width 117 height 28
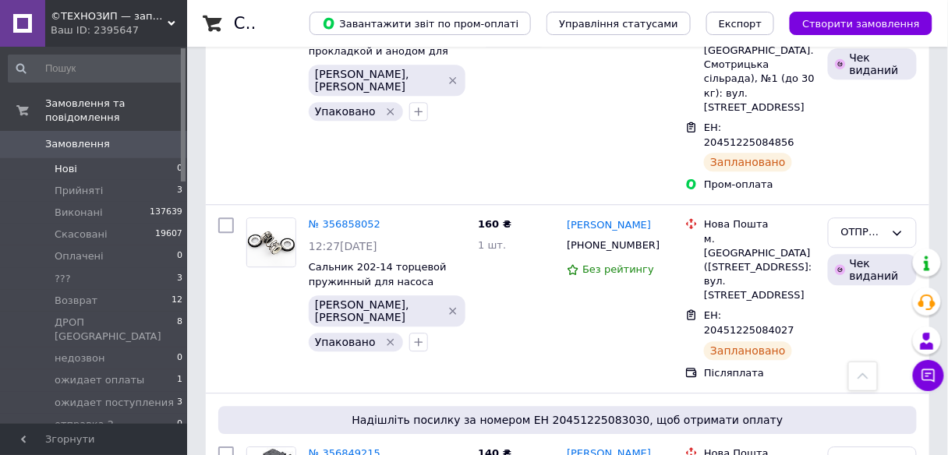
click at [171, 158] on li "Нові 0" at bounding box center [96, 169] width 192 height 22
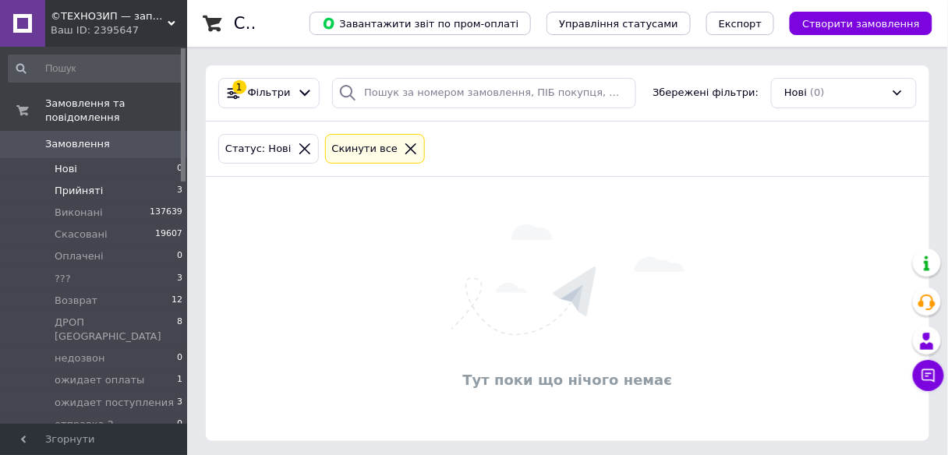
click at [166, 180] on li "Прийняті 3" at bounding box center [96, 191] width 192 height 22
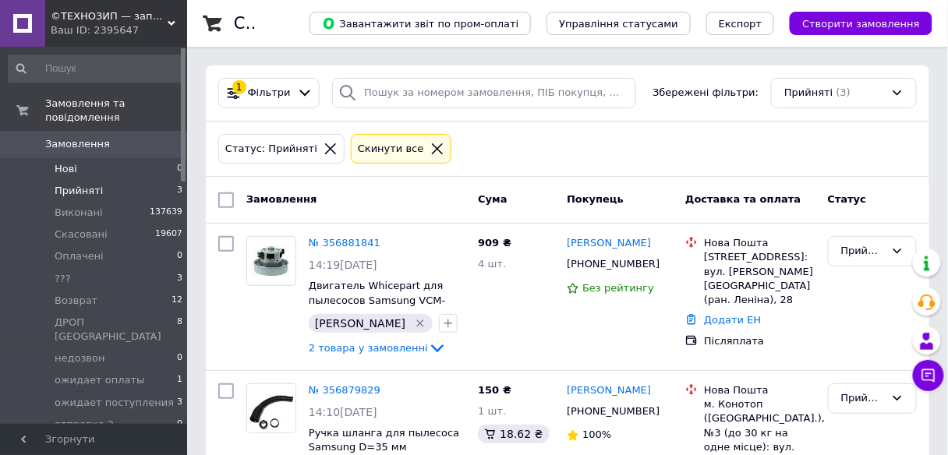
click at [172, 158] on li "Нові 0" at bounding box center [96, 169] width 192 height 22
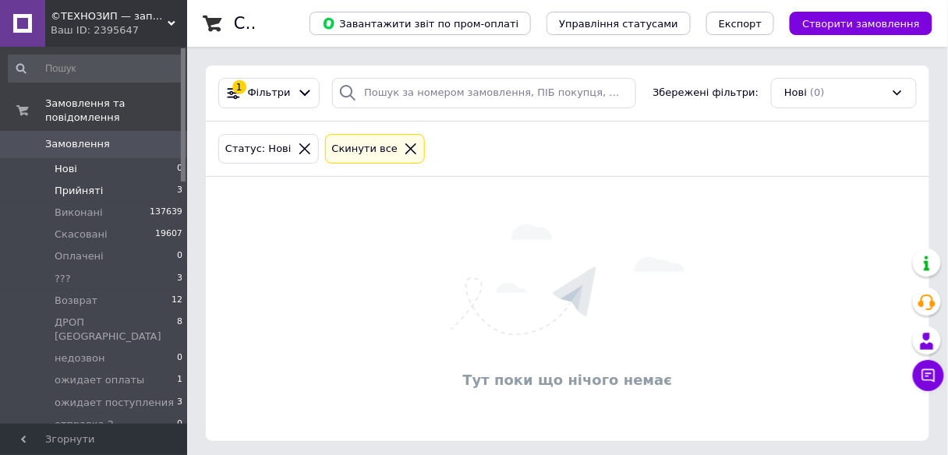
click at [149, 180] on li "Прийняті 3" at bounding box center [96, 191] width 192 height 22
